Goal: Transaction & Acquisition: Purchase product/service

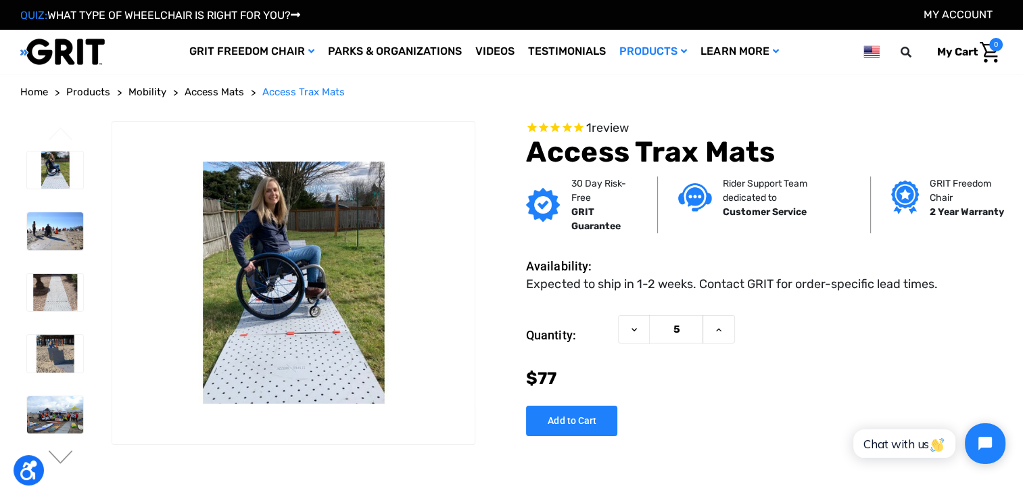
click at [836, 388] on div "Now: $77" at bounding box center [764, 379] width 477 height 26
click at [34, 226] on img at bounding box center [55, 231] width 56 height 38
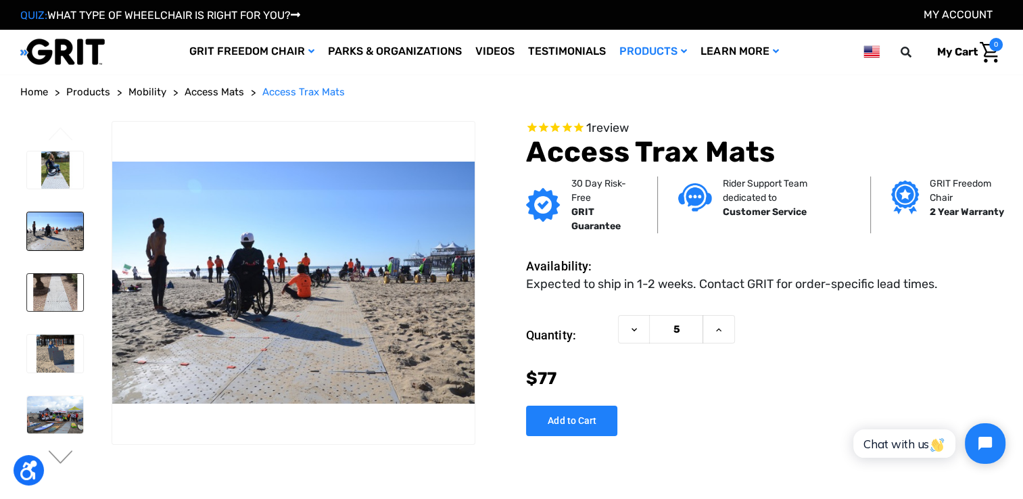
click at [37, 296] on img at bounding box center [55, 293] width 56 height 38
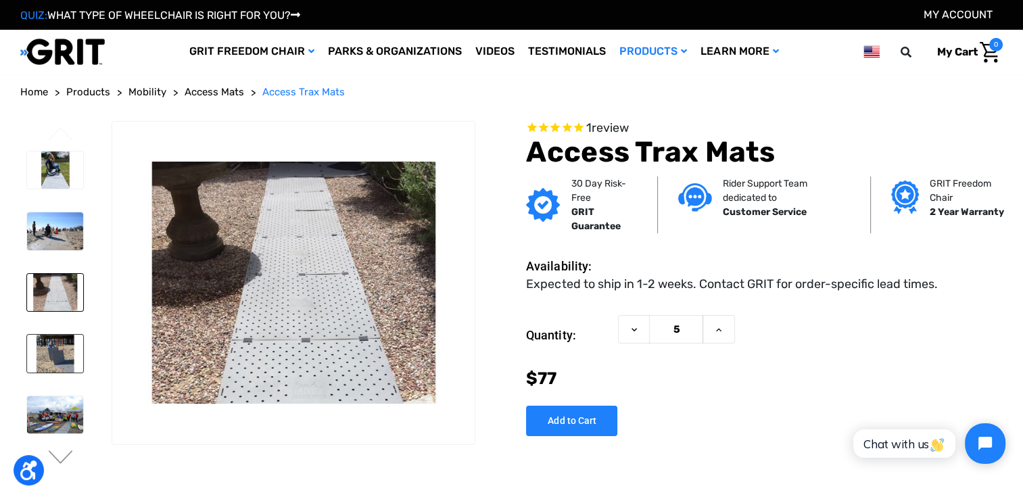
click at [55, 361] on img at bounding box center [55, 354] width 56 height 38
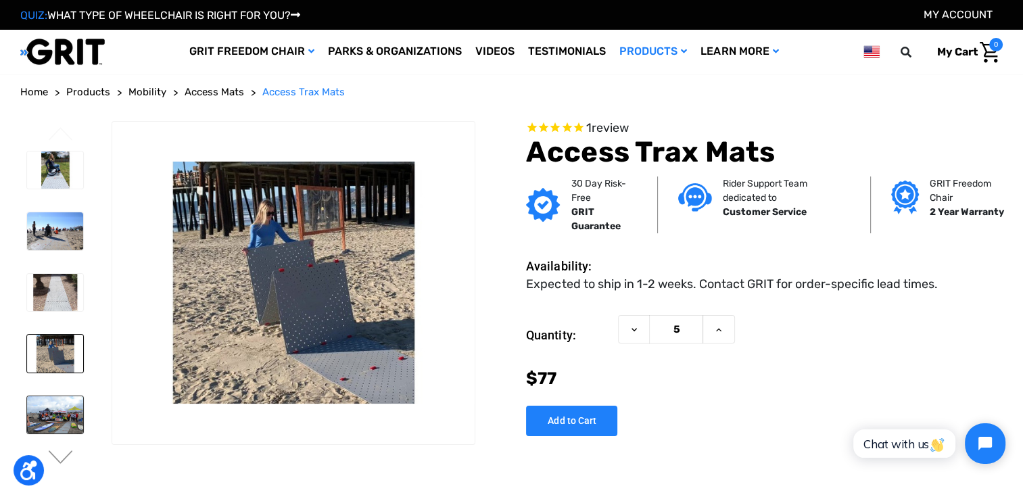
click at [59, 422] on img at bounding box center [55, 415] width 56 height 38
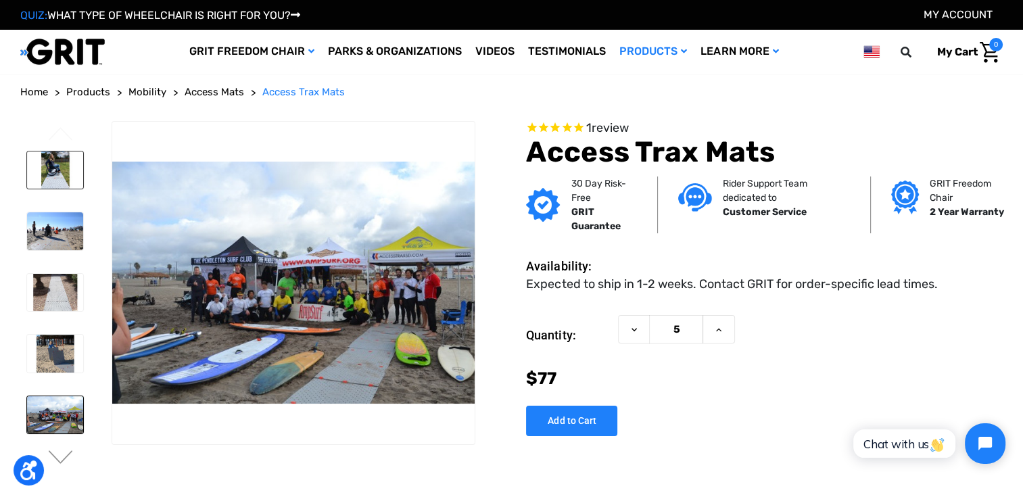
click at [51, 154] on img at bounding box center [55, 170] width 56 height 38
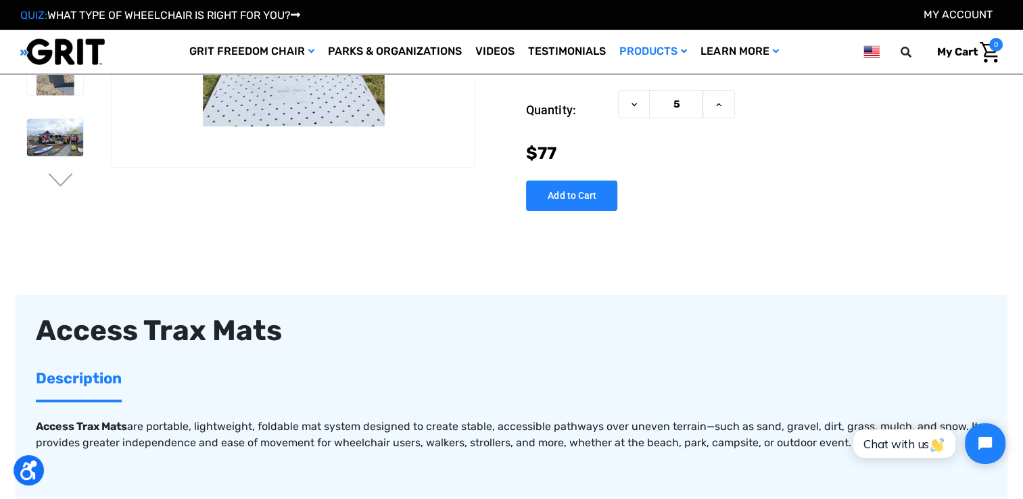
scroll to position [135, 0]
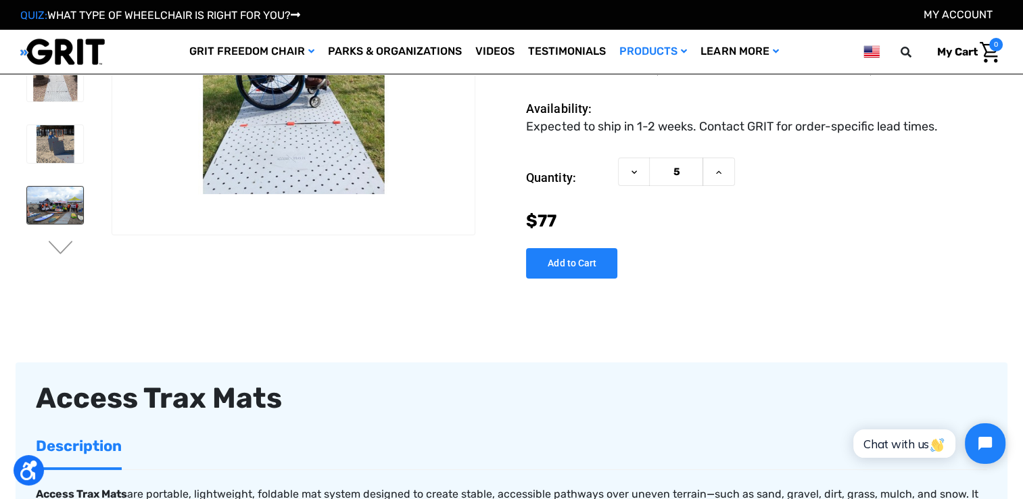
click at [51, 193] on img at bounding box center [55, 206] width 56 height 38
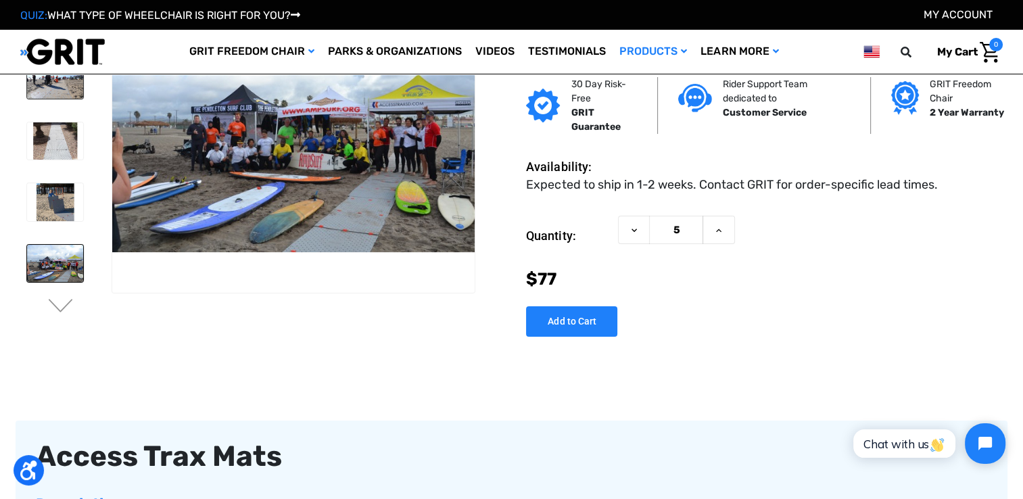
scroll to position [0, 0]
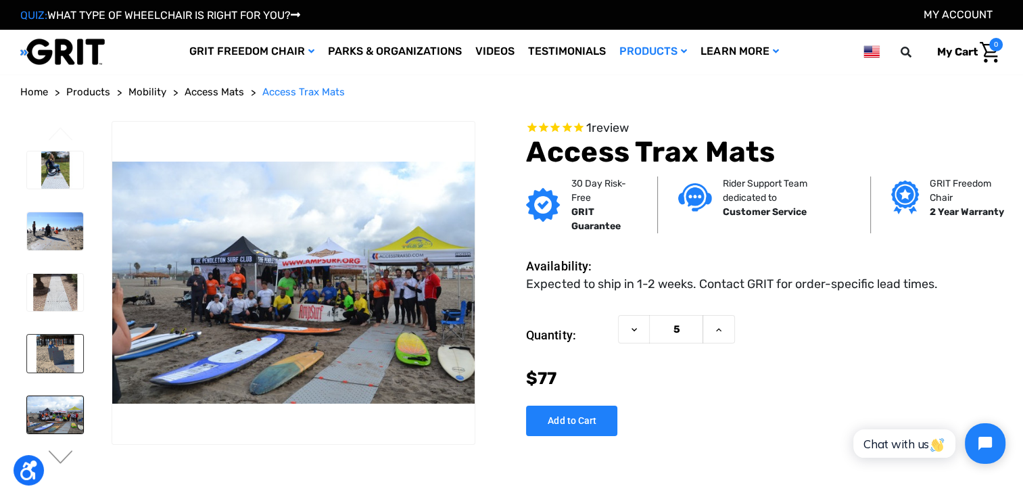
click at [62, 342] on img at bounding box center [55, 354] width 56 height 38
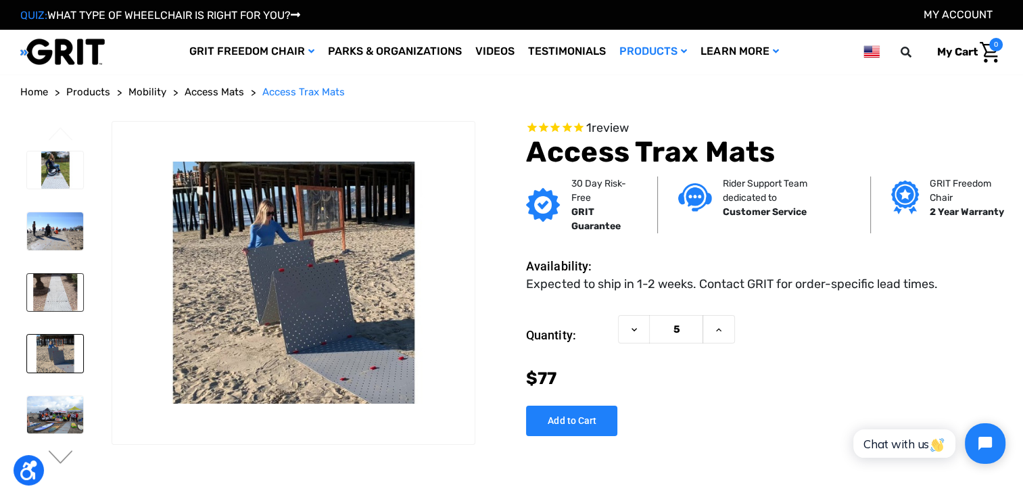
click at [63, 291] on img at bounding box center [55, 293] width 56 height 38
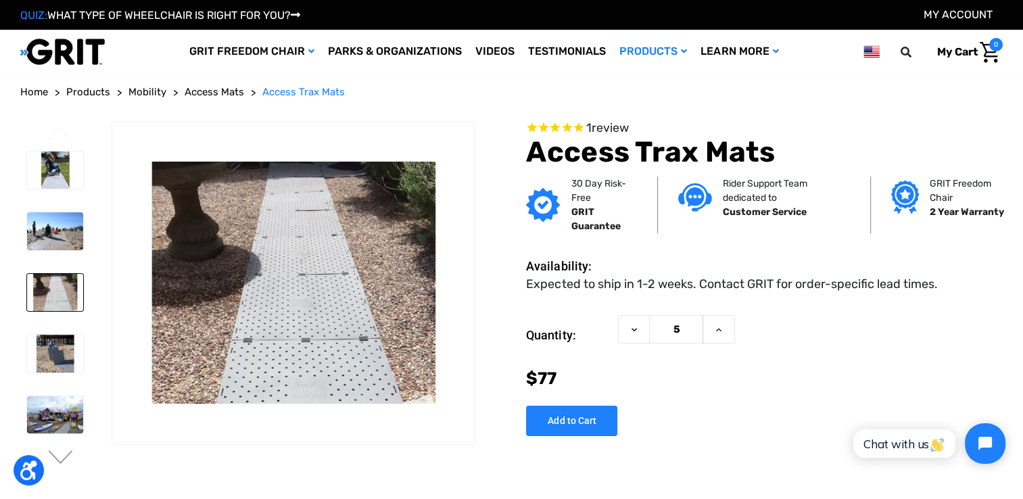
click at [63, 247] on li at bounding box center [54, 230] width 68 height 51
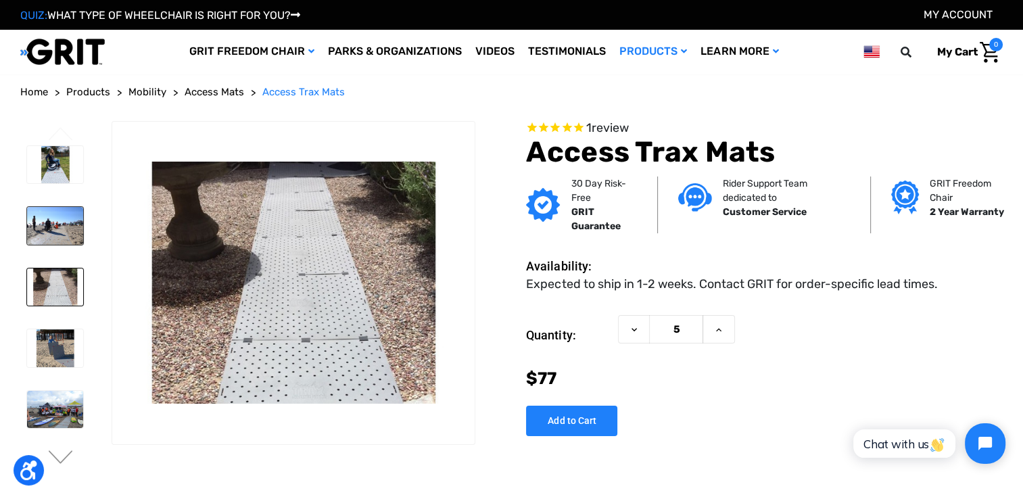
click at [66, 224] on img at bounding box center [55, 226] width 56 height 38
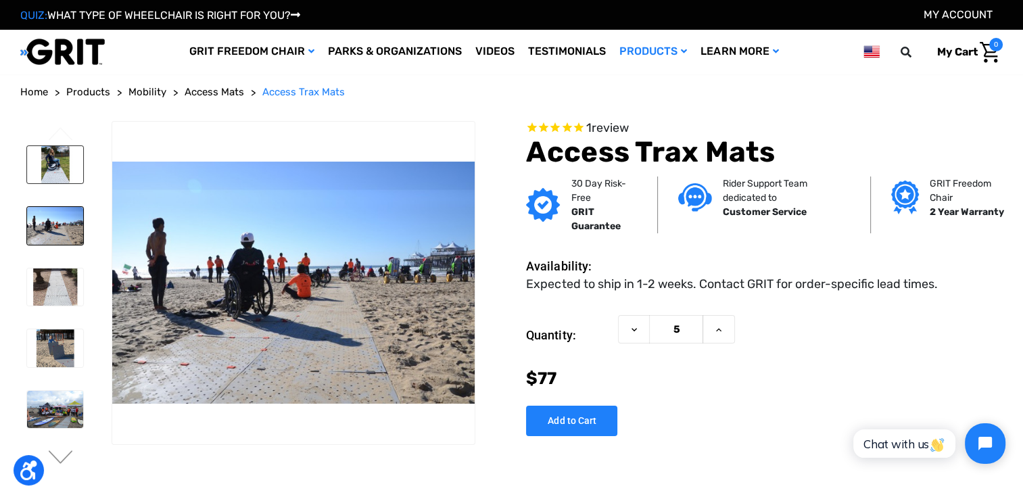
click at [53, 162] on img at bounding box center [55, 165] width 56 height 38
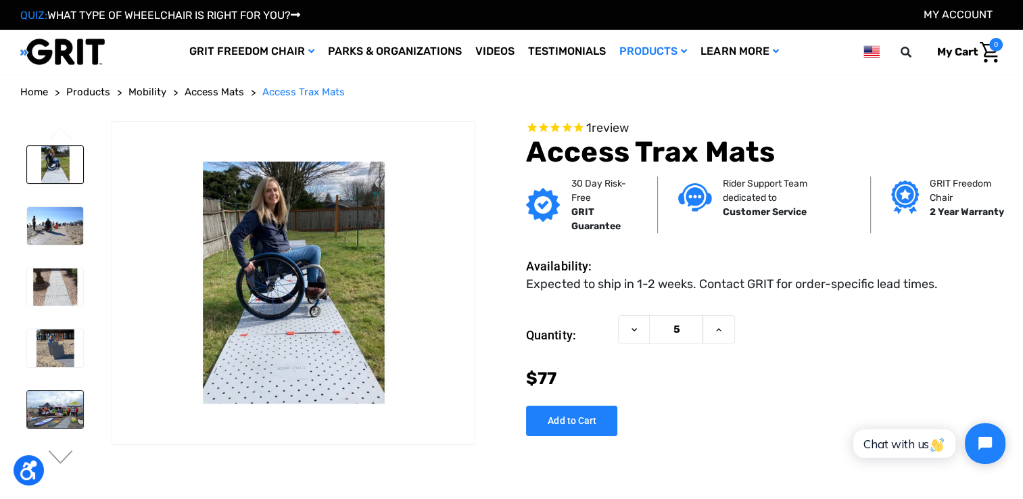
click at [41, 419] on img at bounding box center [55, 410] width 56 height 38
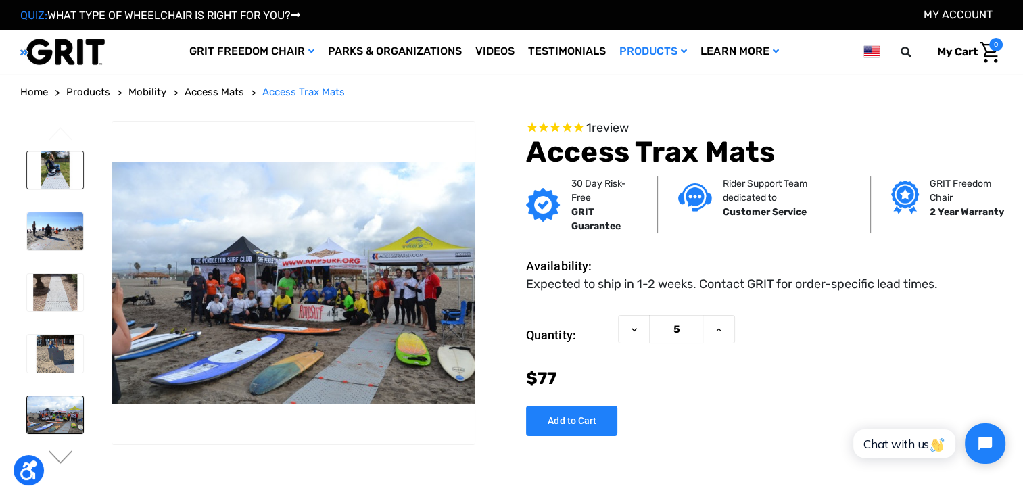
click at [45, 175] on img at bounding box center [55, 170] width 56 height 38
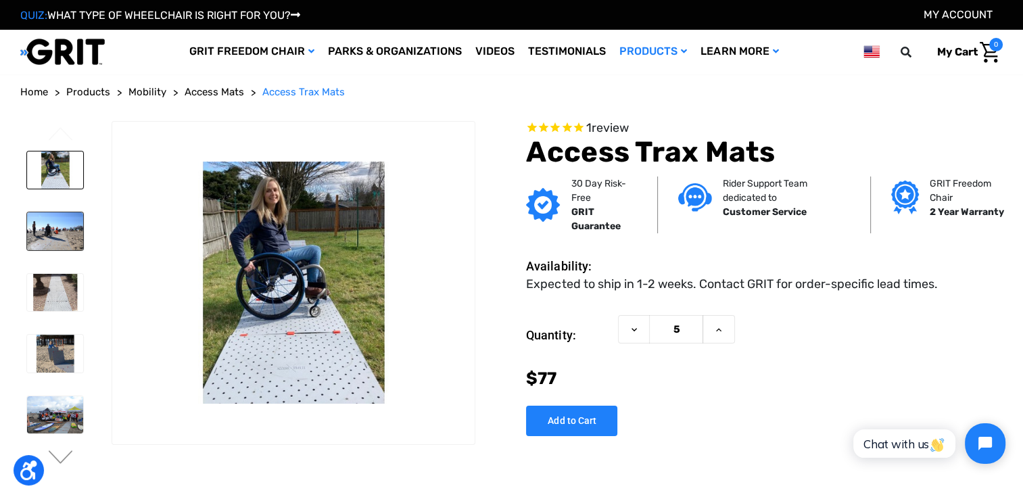
click at [57, 233] on img at bounding box center [55, 231] width 56 height 38
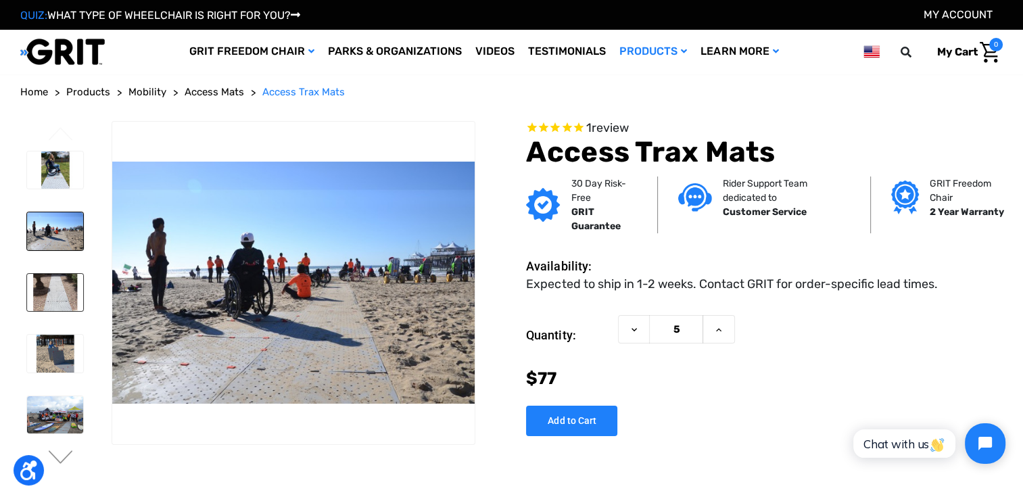
click at [49, 277] on img at bounding box center [55, 293] width 56 height 38
